Goal: Go to known website: Access a specific website the user already knows

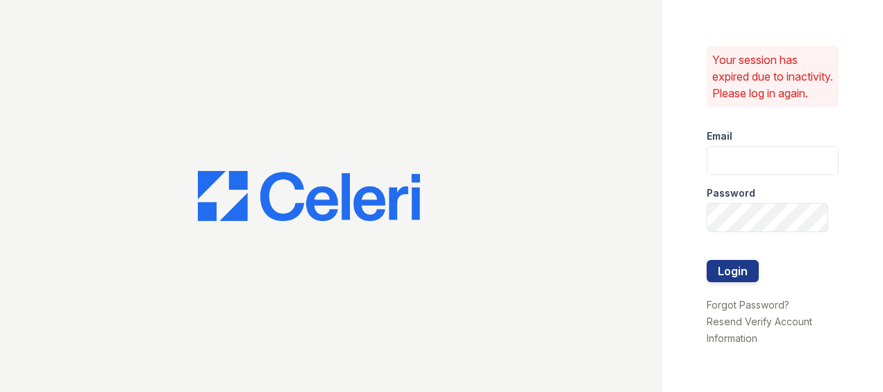
type input "[EMAIL_ADDRESS][DOMAIN_NAME]"
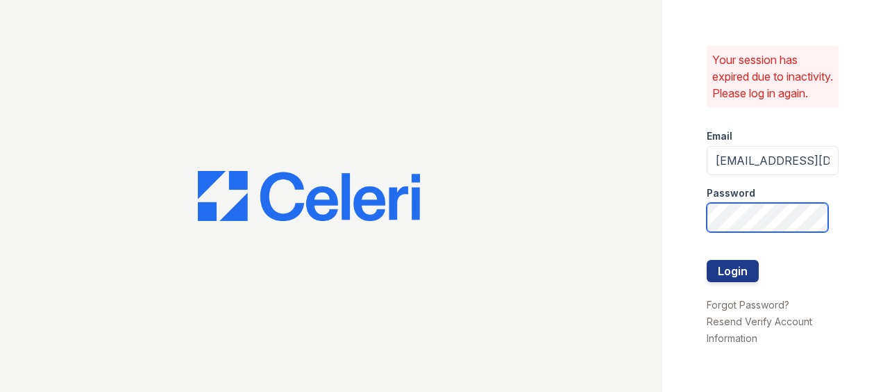
scroll to position [0, 13]
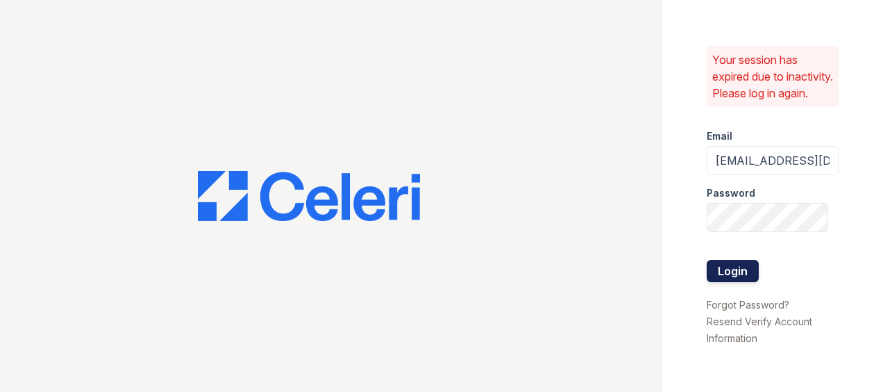
click at [729, 280] on button "Login" at bounding box center [733, 271] width 52 height 22
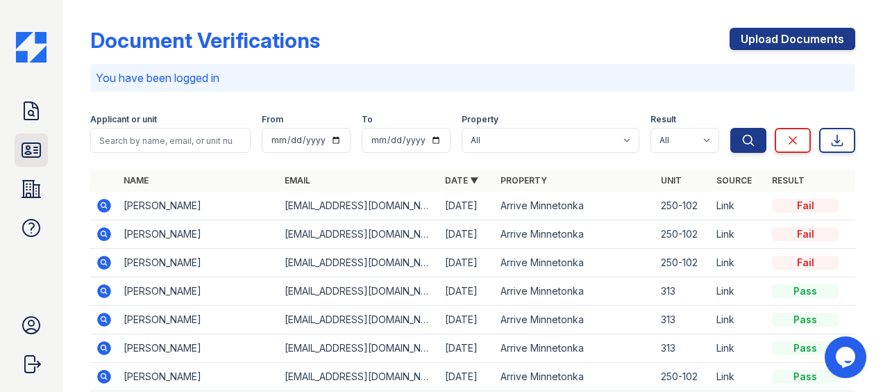
click at [31, 147] on icon at bounding box center [31, 150] width 18 height 14
